Goal: Find specific page/section: Locate a particular part of the current website

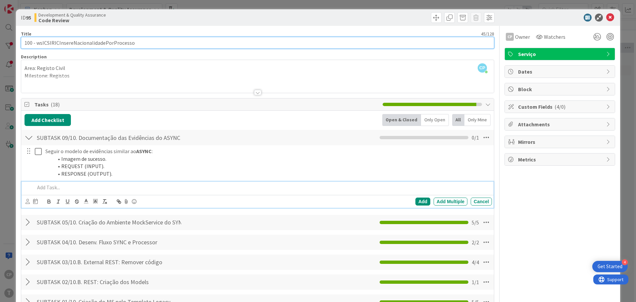
click at [138, 42] on input "100 - wsICSIRICInsereNacionalidadePorProcesso" at bounding box center [257, 43] width 473 height 12
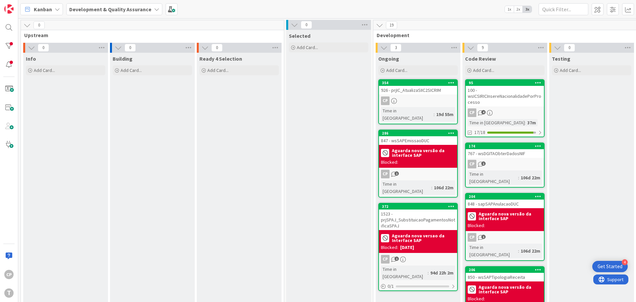
click at [492, 98] on div "100 - wsICSIRICInsereNacionalidadePorProcesso" at bounding box center [505, 96] width 78 height 21
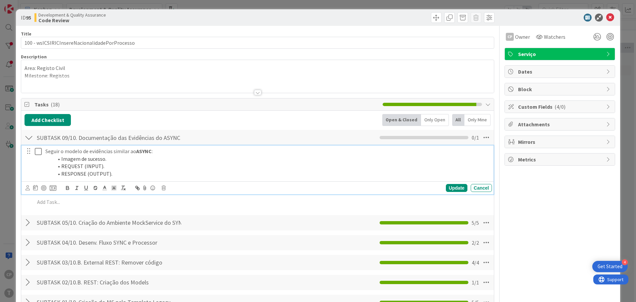
click at [39, 151] on icon at bounding box center [38, 151] width 7 height 8
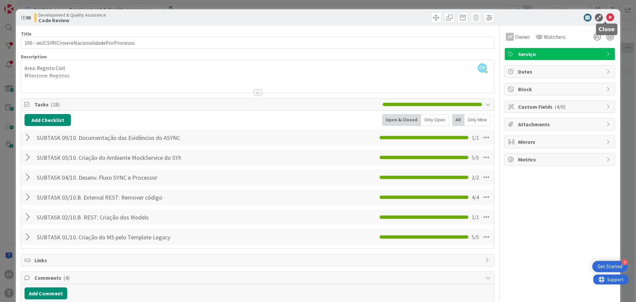
click at [606, 17] on icon at bounding box center [610, 18] width 8 height 8
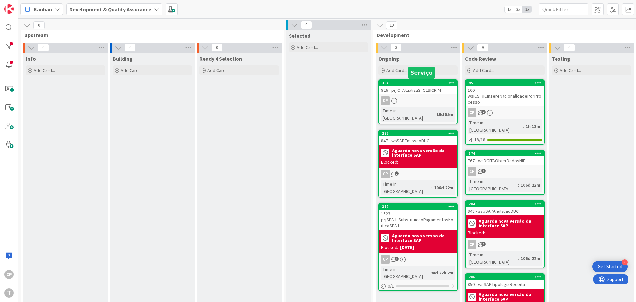
click at [416, 87] on div "926 - prjIC_AtualizaSIIC2SICRIM" at bounding box center [418, 90] width 78 height 9
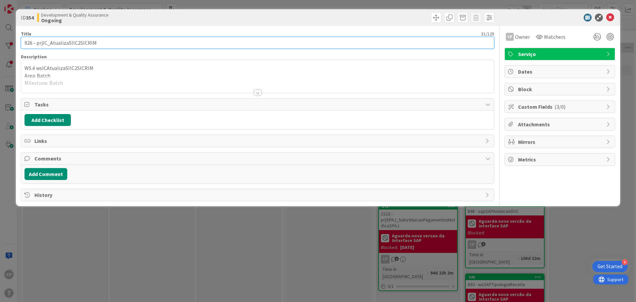
drag, startPoint x: 101, startPoint y: 42, endPoint x: 49, endPoint y: 40, distance: 52.7
click at [49, 40] on input "926 - prjIC_AtualizaSIIC2SICRIM" at bounding box center [257, 43] width 473 height 12
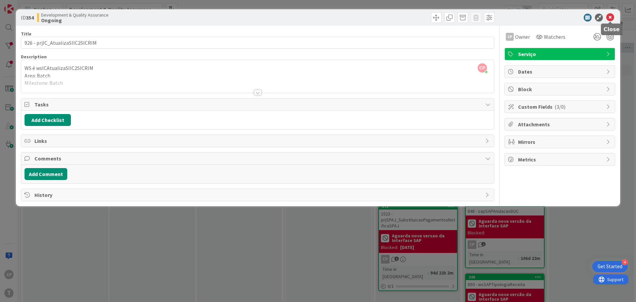
click at [608, 17] on icon at bounding box center [610, 18] width 8 height 8
